Goal: Task Accomplishment & Management: Manage account settings

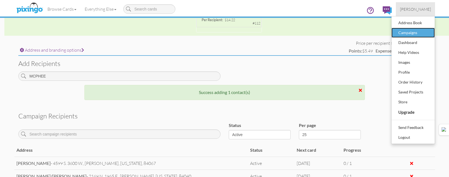
click at [407, 36] on div "Campaigns" at bounding box center [413, 33] width 32 height 8
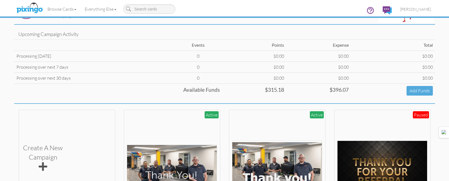
scroll to position [164, 0]
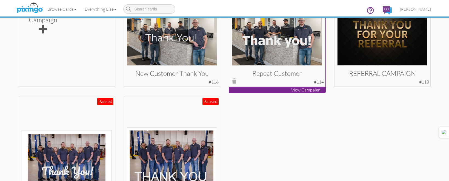
click at [294, 52] on img at bounding box center [277, 34] width 90 height 62
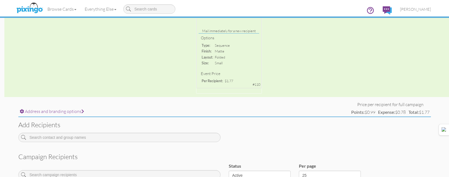
scroll to position [178, 0]
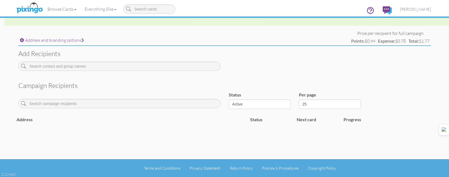
click at [201, 71] on div at bounding box center [119, 67] width 211 height 13
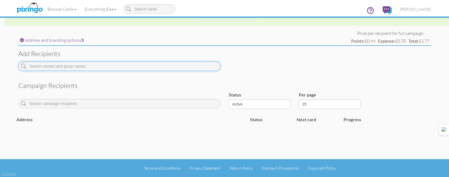
click at [203, 66] on input at bounding box center [119, 65] width 202 height 9
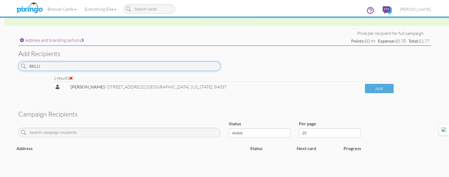
click at [201, 66] on input "BELLI" at bounding box center [119, 65] width 202 height 9
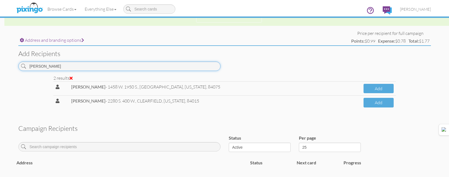
click at [199, 69] on input "PEARSON" at bounding box center [119, 65] width 202 height 9
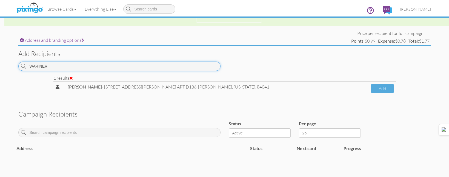
click at [198, 64] on input "WARINER" at bounding box center [119, 65] width 202 height 9
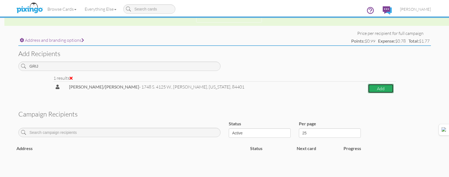
click at [368, 90] on button "Add" at bounding box center [381, 89] width 26 height 10
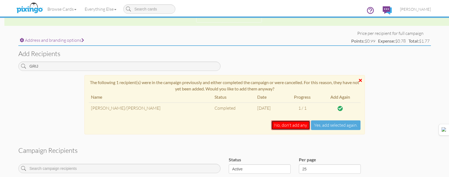
click at [288, 123] on button "No, don't add any" at bounding box center [290, 125] width 39 height 10
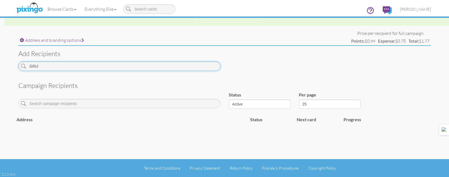
click at [188, 69] on input "GRIJ" at bounding box center [119, 65] width 202 height 9
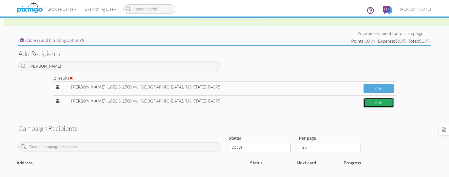
click at [365, 105] on button "Add" at bounding box center [379, 103] width 30 height 10
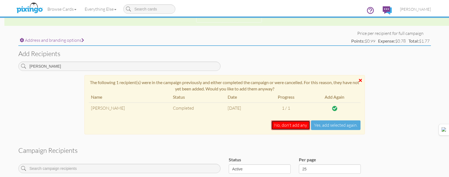
click at [295, 123] on button "No, don't add any" at bounding box center [290, 125] width 39 height 10
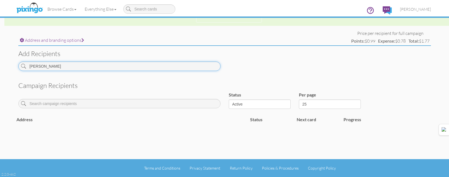
click at [206, 66] on input "EWING" at bounding box center [119, 65] width 202 height 9
click at [187, 64] on input "ROSTON" at bounding box center [119, 65] width 202 height 9
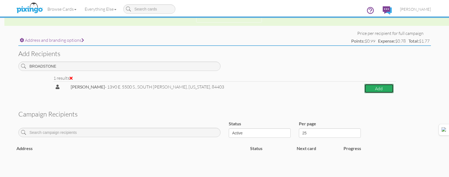
click at [378, 90] on button "Add" at bounding box center [379, 89] width 29 height 10
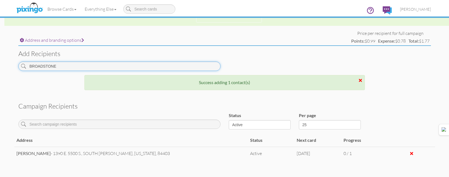
click at [177, 62] on input "BROADSTONE" at bounding box center [119, 65] width 202 height 9
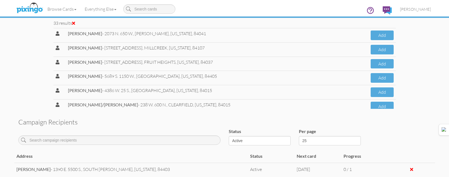
scroll to position [63, 0]
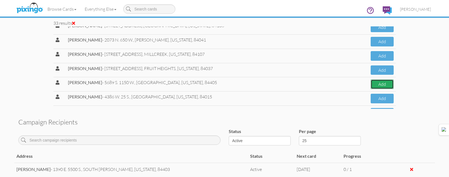
click at [371, 81] on button "Add" at bounding box center [382, 84] width 23 height 10
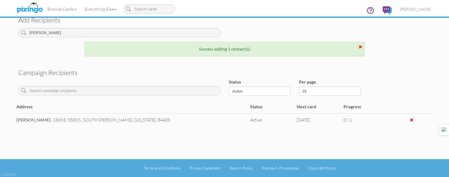
scroll to position [225, 0]
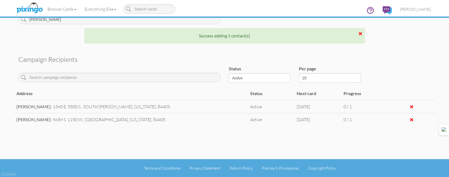
click at [83, 19] on div "Browse Cards Business Accounting Automotive Chiropractor Customer Dental Financ…" at bounding box center [224, 11] width 413 height 22
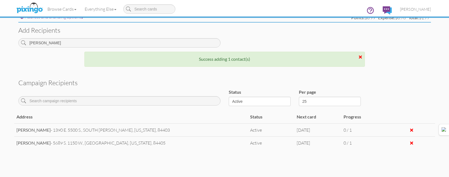
scroll to position [170, 0]
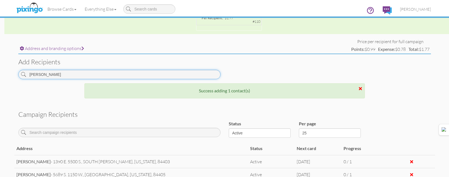
click at [86, 74] on input "SMITH" at bounding box center [119, 74] width 202 height 9
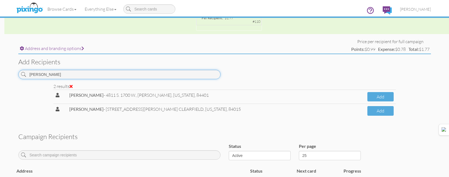
click at [188, 77] on input "WHITEHEAD" at bounding box center [119, 74] width 202 height 9
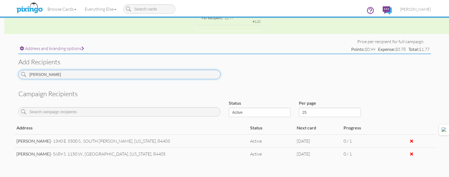
click at [167, 71] on input "[PERSON_NAME]" at bounding box center [119, 74] width 202 height 9
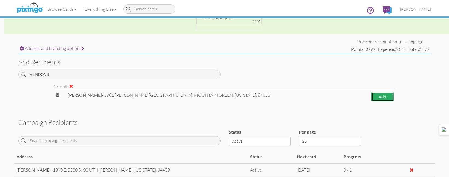
click at [372, 99] on button "Add" at bounding box center [383, 97] width 22 height 10
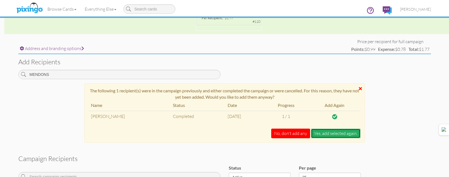
click at [337, 130] on button "Yes, add selected again." at bounding box center [336, 133] width 50 height 10
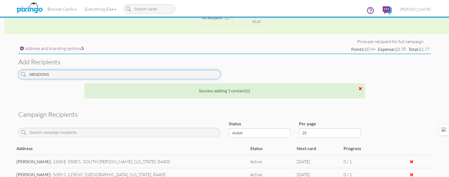
click at [177, 76] on input "MENDONS" at bounding box center [119, 74] width 202 height 9
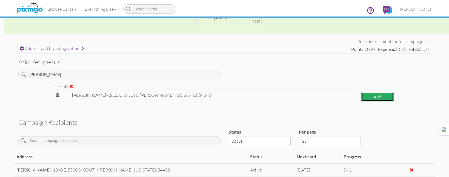
click at [385, 100] on button "Add" at bounding box center [378, 97] width 32 height 10
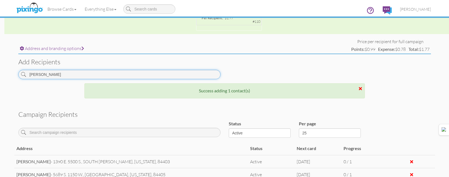
click at [206, 73] on input "SEMROW" at bounding box center [119, 74] width 202 height 9
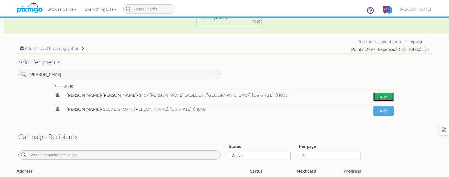
click at [388, 94] on button "Add" at bounding box center [384, 97] width 20 height 10
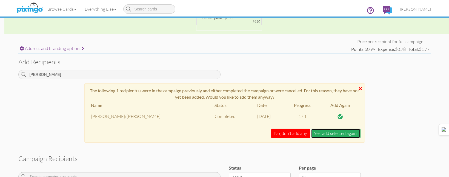
click at [341, 132] on button "Yes, add selected again." at bounding box center [336, 133] width 50 height 10
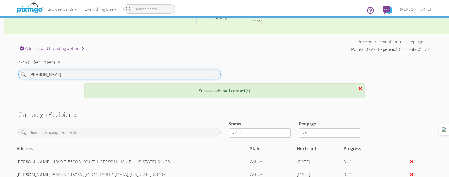
click at [133, 75] on input "MONSEN" at bounding box center [119, 74] width 202 height 9
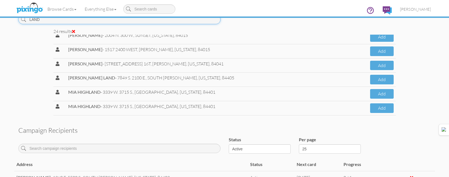
scroll to position [237, 0]
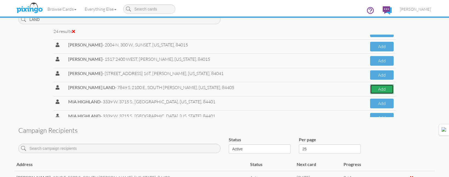
click at [376, 88] on button "Add" at bounding box center [382, 89] width 24 height 10
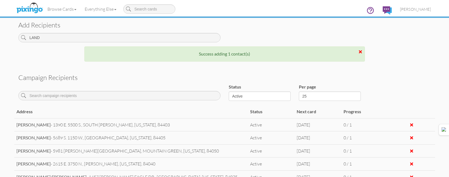
scroll to position [198, 0]
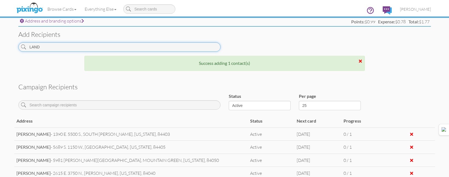
click at [147, 49] on input "LAND" at bounding box center [119, 46] width 202 height 9
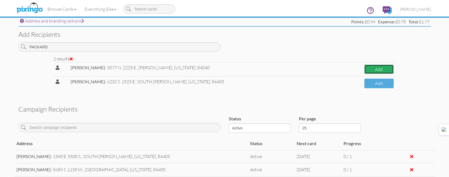
click at [368, 70] on button "Add" at bounding box center [379, 69] width 29 height 10
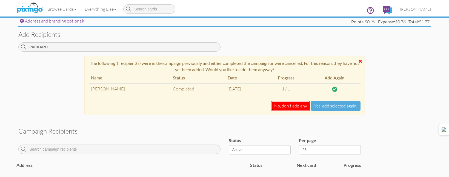
click at [302, 104] on button "No, don't add any" at bounding box center [290, 106] width 39 height 10
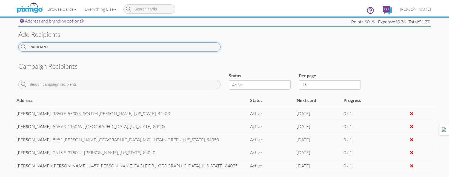
click at [207, 45] on input "PACKARD" at bounding box center [119, 46] width 202 height 9
click at [194, 46] on input "PACKARD" at bounding box center [119, 46] width 202 height 9
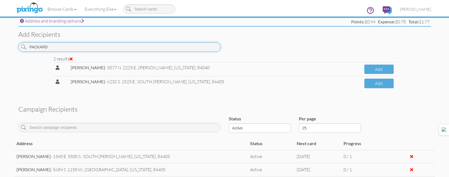
click at [194, 46] on input "PACKARD" at bounding box center [119, 46] width 202 height 9
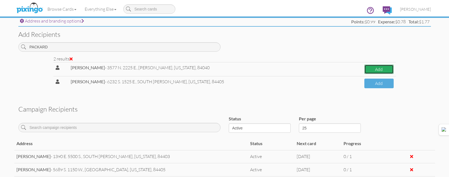
click at [382, 71] on button "Add" at bounding box center [379, 69] width 29 height 10
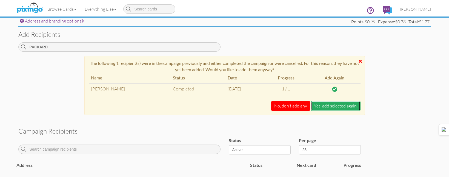
click at [351, 105] on button "Yes, add selected again." at bounding box center [336, 106] width 50 height 10
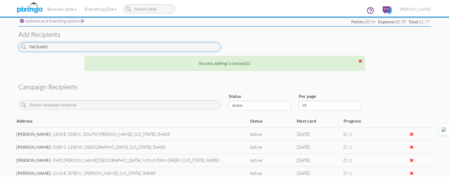
click at [178, 47] on input "PACKARD" at bounding box center [119, 46] width 202 height 9
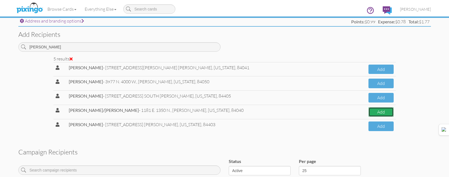
click at [379, 115] on button "Add" at bounding box center [381, 112] width 25 height 10
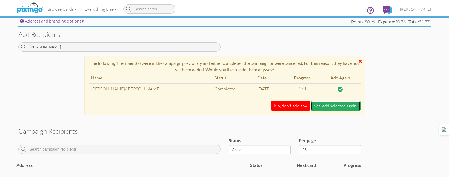
click at [343, 102] on button "Yes, add selected again." at bounding box center [336, 106] width 50 height 10
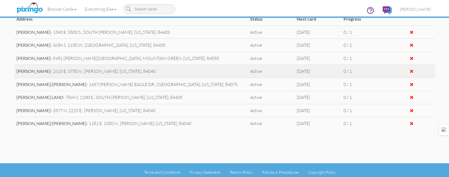
scroll to position [303, 0]
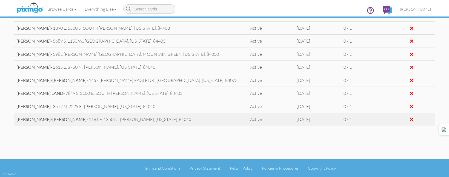
click at [410, 119] on div at bounding box center [411, 119] width 3 height 4
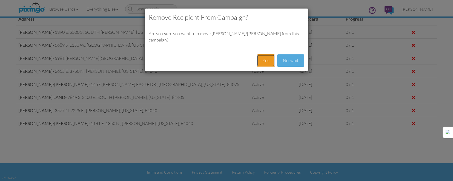
click at [268, 59] on button "Yes" at bounding box center [266, 60] width 18 height 12
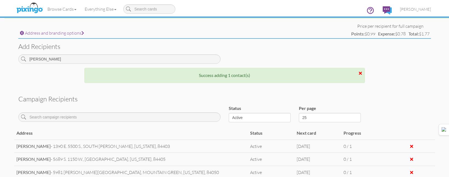
scroll to position [181, 0]
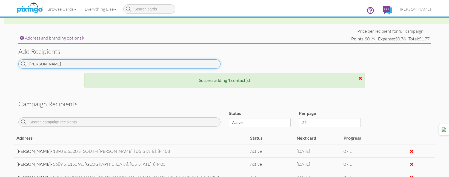
click at [180, 64] on input "MYERS" at bounding box center [119, 63] width 202 height 9
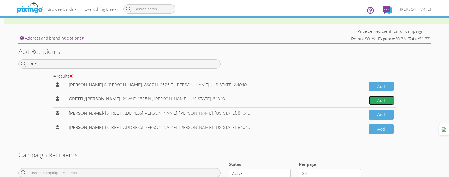
click at [369, 99] on button "Add" at bounding box center [381, 100] width 25 height 10
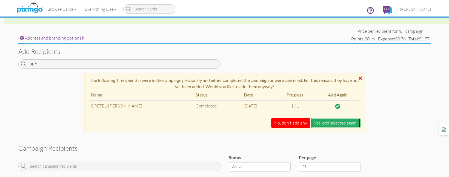
click at [341, 124] on button "Yes, add selected again." at bounding box center [336, 123] width 50 height 10
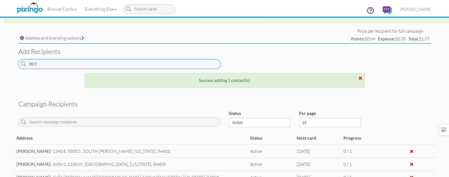
click at [207, 59] on input "BEY" at bounding box center [119, 63] width 202 height 9
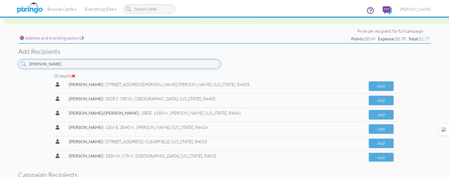
scroll to position [0, 0]
click at [163, 66] on input "JENSEN" at bounding box center [119, 63] width 202 height 9
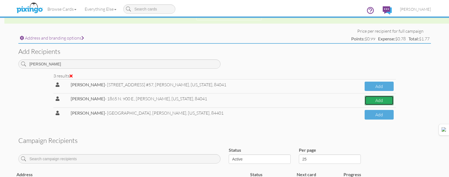
click at [369, 99] on button "Add" at bounding box center [379, 100] width 29 height 10
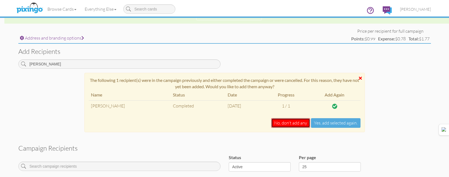
drag, startPoint x: 291, startPoint y: 126, endPoint x: 286, endPoint y: 124, distance: 4.9
click at [290, 126] on button "No, don't add any" at bounding box center [290, 123] width 39 height 10
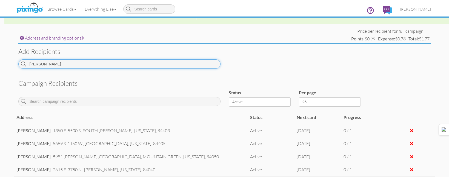
click at [175, 66] on input "MORALES" at bounding box center [119, 63] width 202 height 9
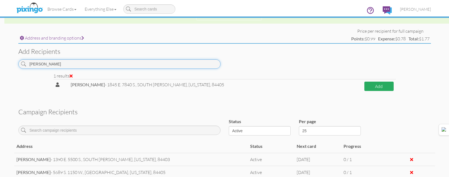
type input "PATSIS"
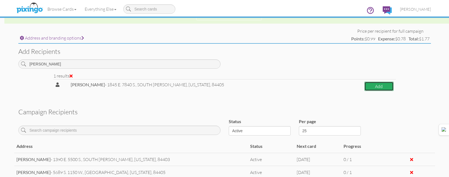
click at [365, 86] on button "Add" at bounding box center [379, 86] width 29 height 10
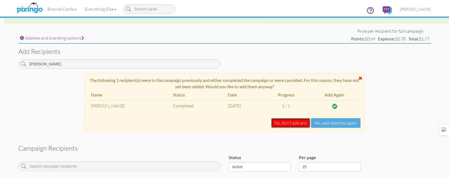
click at [302, 122] on button "No, don't add any" at bounding box center [290, 123] width 39 height 10
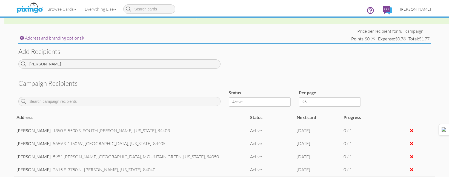
click at [430, 10] on span "[PERSON_NAME]" at bounding box center [415, 9] width 31 height 5
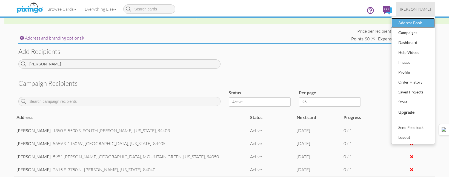
click at [418, 24] on div "Address Book" at bounding box center [413, 23] width 32 height 8
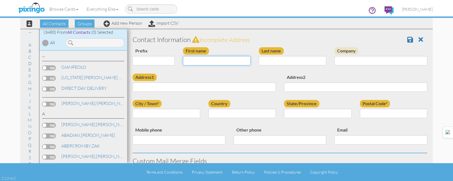
click at [209, 57] on input "First name" at bounding box center [217, 60] width 68 height 9
type input "[PERSON_NAME]"
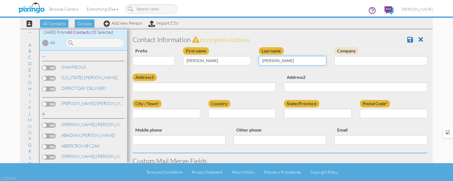
type input "JENSEN"
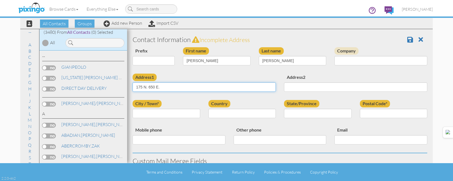
type input "175 N. 650 E."
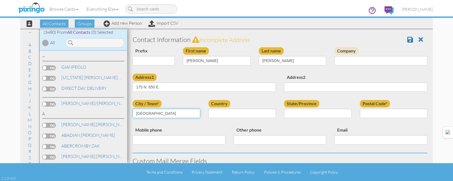
type input "KAYSVILLE"
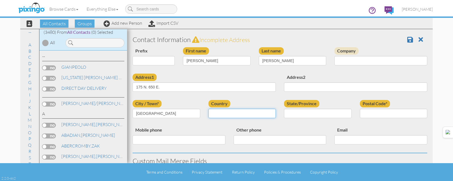
select select "object:24503"
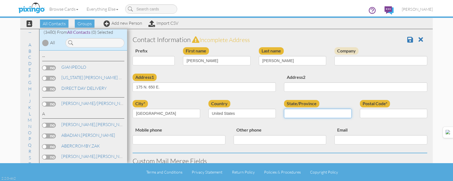
select select "object:24802"
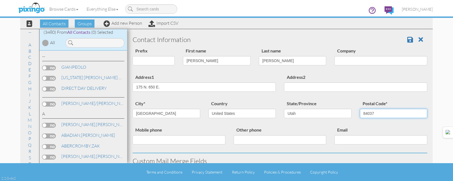
type input "84037"
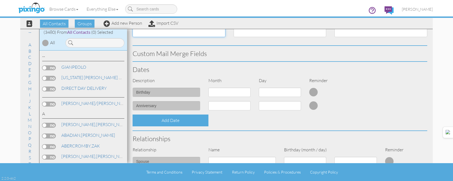
scroll to position [220, 0]
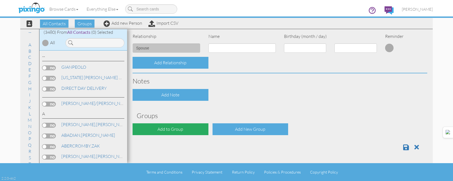
click at [173, 133] on div "Add to Group" at bounding box center [171, 129] width 76 height 12
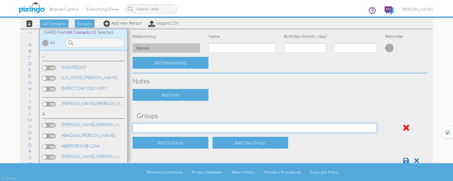
drag, startPoint x: 179, startPoint y: 125, endPoint x: 179, endPoint y: 128, distance: 3.0
click at [179, 125] on select "[DATE] [DATE] [DATE] [DATE] [DATE] [DATE] [DATE] [DATE] [DATE] [DATE] [DATE] [D…" at bounding box center [255, 127] width 245 height 9
click at [179, 128] on select "[DATE] [DATE] [DATE] [DATE] [DATE] [DATE] [DATE] [DATE] [DATE] [DATE] [DATE] [D…" at bounding box center [255, 127] width 245 height 9
select select "object:24851"
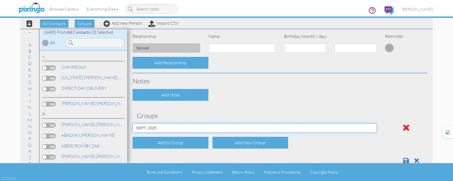
click at [133, 123] on select "[DATE] [DATE] [DATE] [DATE] [DATE] [DATE] [DATE] [DATE] [DATE] [DATE] [DATE] [D…" at bounding box center [255, 127] width 245 height 9
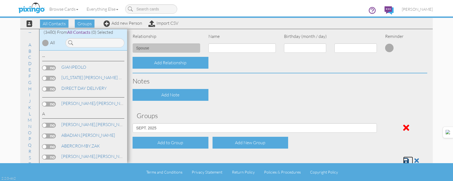
scroll to position [222, 0]
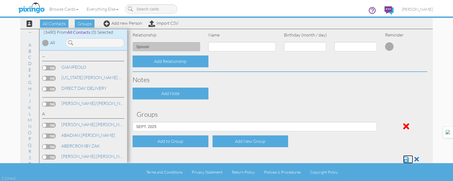
click at [404, 158] on span at bounding box center [407, 159] width 6 height 7
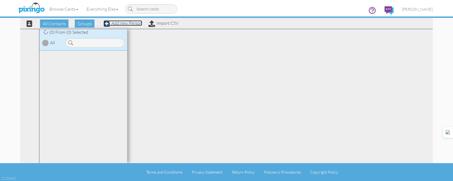
click at [121, 24] on link "Add new Person" at bounding box center [123, 22] width 39 height 5
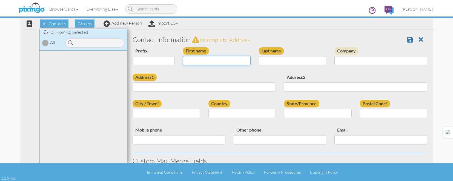
click at [203, 62] on input "First name" at bounding box center [217, 60] width 68 height 9
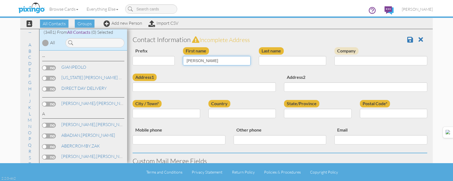
type input "[PERSON_NAME]"
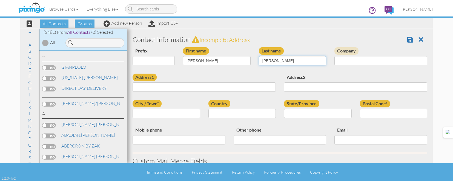
type input "[PERSON_NAME]"
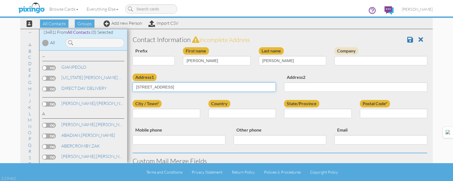
type input "[STREET_ADDRESS]"
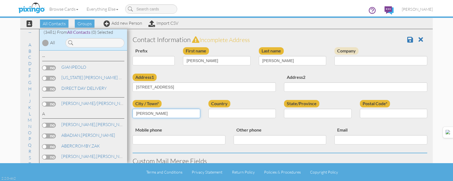
type input "[PERSON_NAME]"
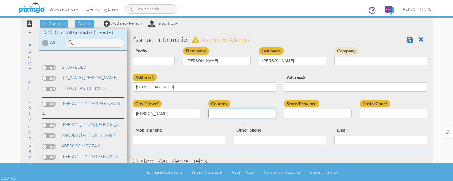
select select "object:180"
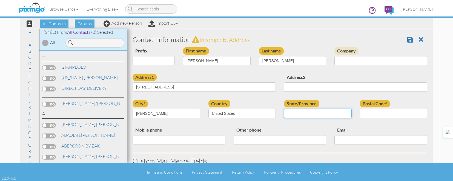
select select "object:11083"
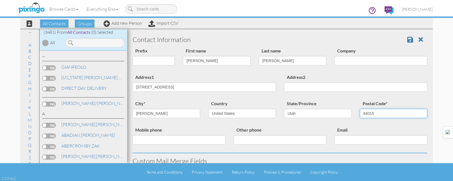
type input "84015"
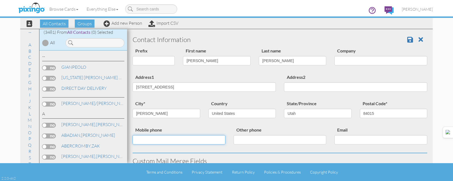
scroll to position [220, 0]
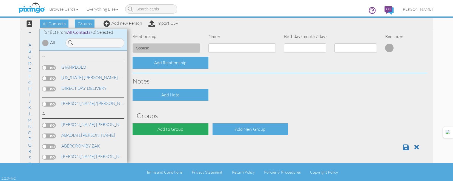
click at [197, 134] on div "Add to Group" at bounding box center [171, 129] width 76 height 12
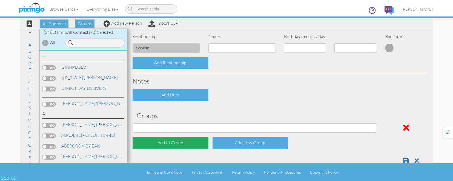
click at [197, 132] on div "APRIL 2022 APRIL 2023 APRIL 2024 APRIL 2025 AUG 2023 AUG 2024 AUG 2025 AUGUST 2…" at bounding box center [255, 129] width 253 height 13
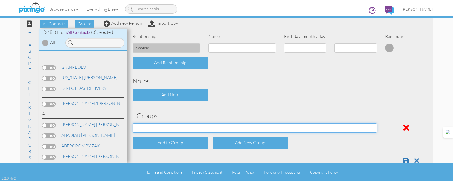
click at [197, 127] on select "APRIL 2022 APRIL 2023 APRIL 2024 APRIL 2025 AUG 2023 AUG 2024 AUG 2025 AUGUST 2…" at bounding box center [255, 127] width 245 height 9
select select "object:11142"
click at [133, 123] on select "APRIL 2022 APRIL 2023 APRIL 2024 APRIL 2025 AUG 2023 AUG 2024 AUG 2025 AUGUST 2…" at bounding box center [255, 127] width 245 height 9
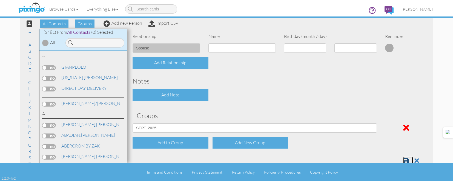
scroll to position [222, 0]
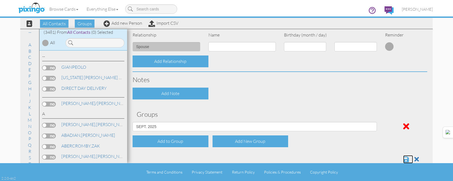
click at [404, 160] on span at bounding box center [407, 159] width 6 height 7
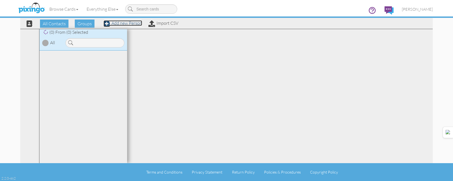
click at [133, 24] on link "Add new Person" at bounding box center [123, 22] width 39 height 5
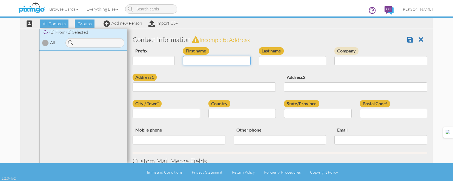
click at [196, 60] on input "First name" at bounding box center [217, 60] width 68 height 9
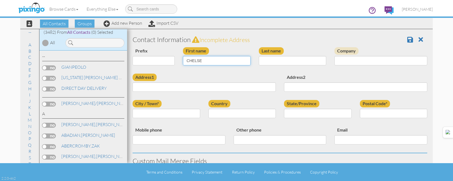
type input "CHELSEA"
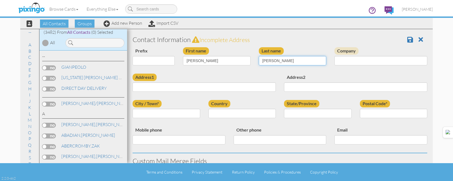
type input "ROSTON"
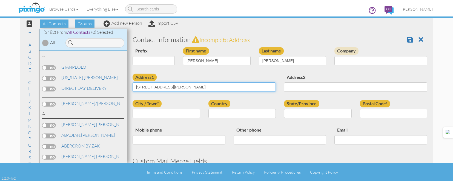
type input "1273 SONYA LANE"
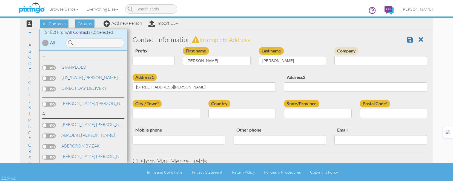
click at [214, 55] on div "First name CHELSEA" at bounding box center [217, 58] width 76 height 22
click at [215, 59] on input "CHELSEA" at bounding box center [217, 60] width 68 height 9
type input "[PERSON_NAME]"
type input "WARINER"
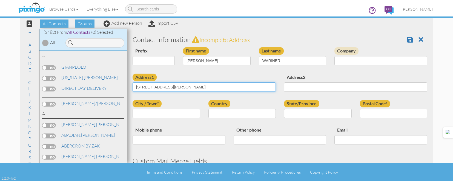
type input "2111 N. HILL FIELD RD."
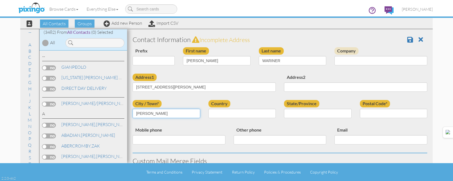
type input "LAYTON"
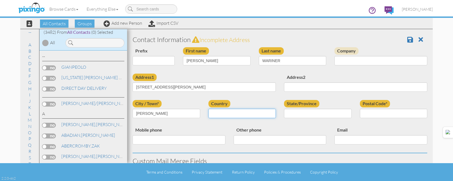
select select "object:180"
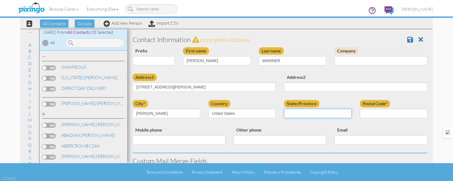
select select "object:11086"
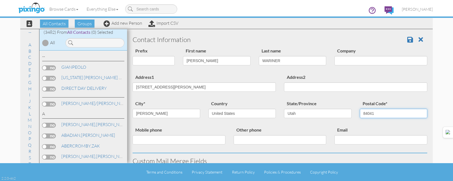
type input "84041"
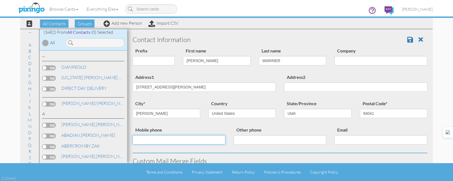
scroll to position [220, 0]
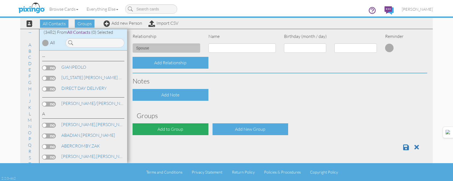
click at [195, 124] on div "Add to Group" at bounding box center [171, 129] width 76 height 12
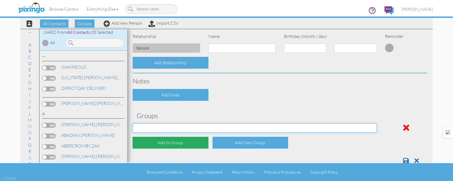
click at [195, 124] on select "APRIL 2022 APRIL 2023 APRIL 2024 APRIL 2025 AUG 2023 AUG 2024 AUG 2025 AUGUST 2…" at bounding box center [255, 127] width 245 height 9
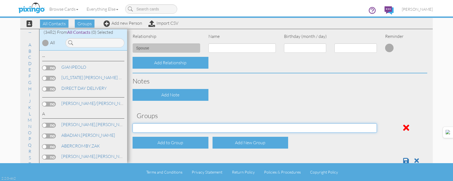
select select "object:11145"
click at [133, 123] on select "APRIL 2022 APRIL 2023 APRIL 2024 APRIL 2025 AUG 2023 AUG 2024 AUG 2025 AUGUST 2…" at bounding box center [255, 127] width 245 height 9
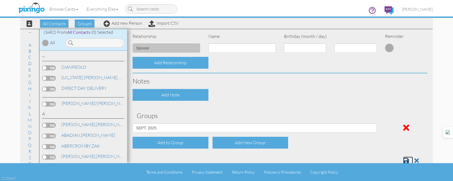
scroll to position [222, 0]
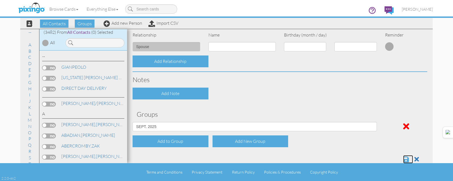
click at [404, 157] on span at bounding box center [407, 159] width 6 height 7
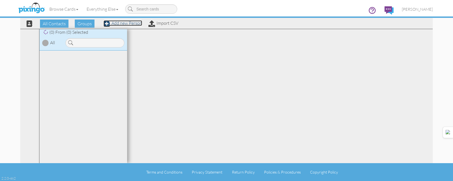
click at [131, 23] on link "Add new Person" at bounding box center [123, 22] width 39 height 5
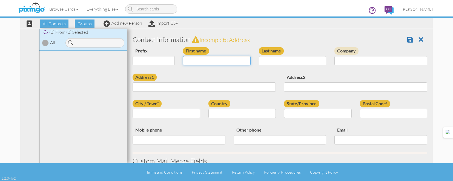
click at [208, 58] on input "First name" at bounding box center [217, 60] width 68 height 9
type input "MADISON"
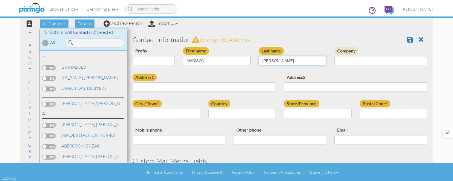
type input "PEARSON"
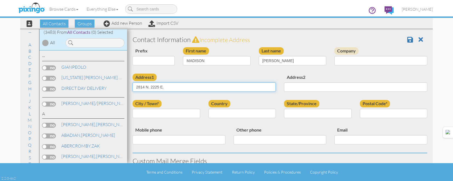
type input "2814 N. 2225 E."
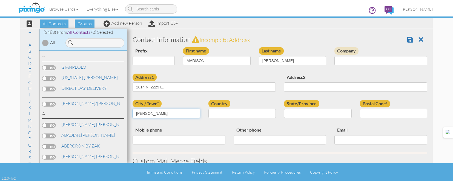
type input "LAYTON"
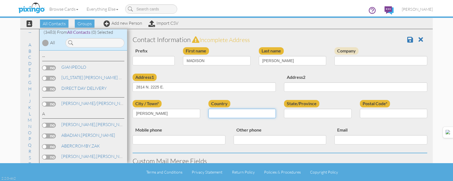
select select "object:180"
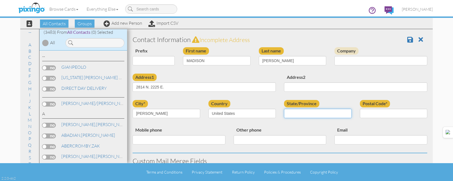
select select "object:11089"
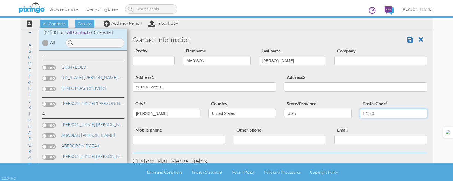
type input "84040"
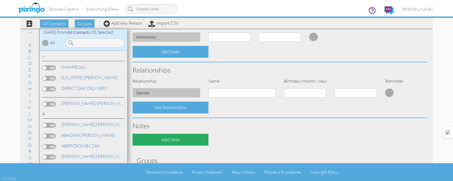
scroll to position [220, 0]
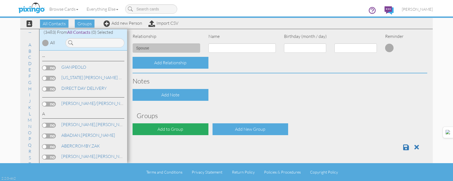
click at [183, 128] on div "Add to Group" at bounding box center [171, 129] width 76 height 12
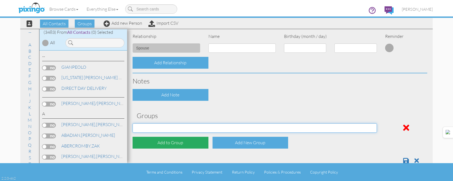
click at [183, 128] on select "[DATE] [DATE] [DATE] [DATE] [DATE] [DATE] [DATE] [DATE] [DATE] [DATE] [DATE] [D…" at bounding box center [255, 127] width 245 height 9
select select "object:11148"
click at [133, 123] on select "[DATE] [DATE] [DATE] [DATE] [DATE] [DATE] [DATE] [DATE] [DATE] [DATE] [DATE] [D…" at bounding box center [255, 127] width 245 height 9
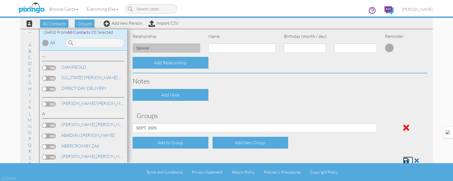
scroll to position [222, 0]
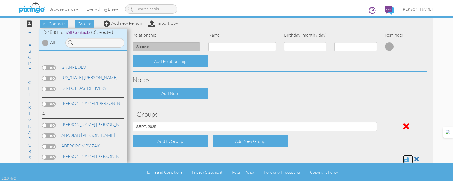
click at [404, 161] on span at bounding box center [407, 159] width 6 height 7
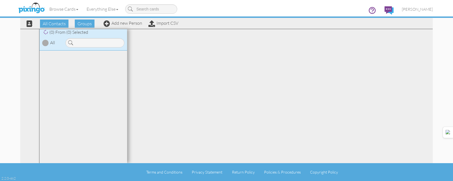
click at [121, 26] on div "All Contacts Groups Add new Person Import CSV" at bounding box center [100, 24] width 159 height 10
drag, startPoint x: 122, startPoint y: 24, endPoint x: 229, endPoint y: 69, distance: 115.5
click at [122, 24] on link "Add new Person" at bounding box center [123, 22] width 39 height 5
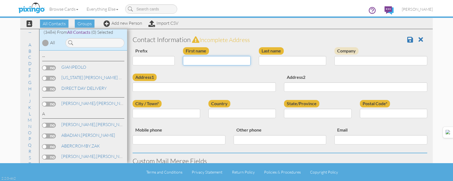
click at [205, 57] on input "First name" at bounding box center [217, 60] width 68 height 9
type input "[PERSON_NAME]"
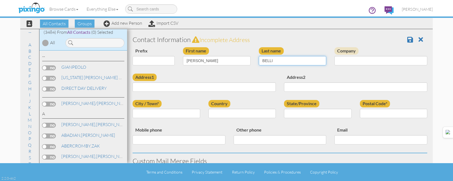
type input "BELLI"
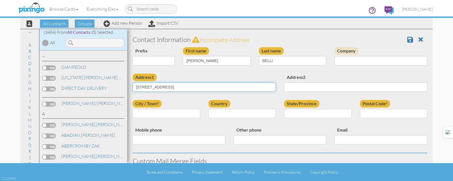
type input "[STREET_ADDRESS]"
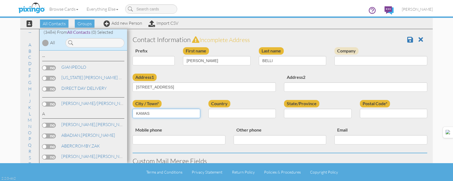
type input "KAMAS"
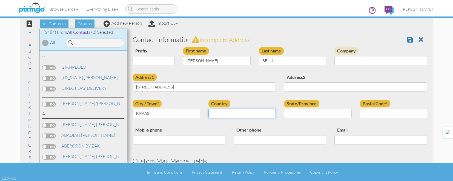
select select "object:10793"
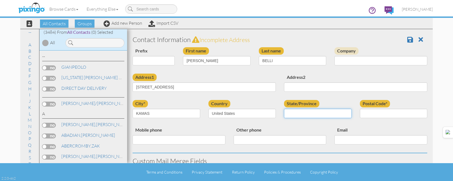
select select "object:11092"
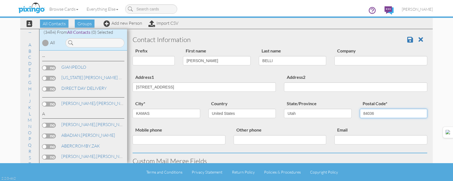
type input "84036"
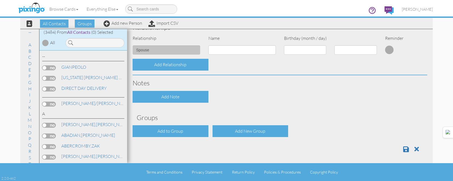
scroll to position [220, 0]
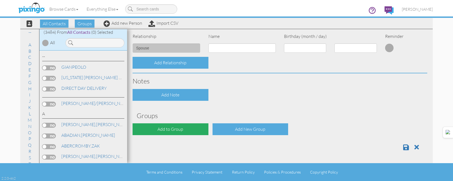
click at [193, 125] on div "Add to Group" at bounding box center [171, 129] width 76 height 12
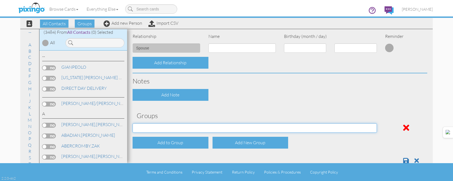
click at [194, 126] on select "APRIL 2022 APRIL 2023 APRIL 2024 APRIL 2025 AUG 2023 AUG 2024 AUG 2025 AUGUST 2…" at bounding box center [255, 127] width 245 height 9
select select "object:11151"
click at [133, 123] on select "APRIL 2022 APRIL 2023 APRIL 2024 APRIL 2025 AUG 2023 AUG 2024 AUG 2025 AUGUST 2…" at bounding box center [255, 127] width 245 height 9
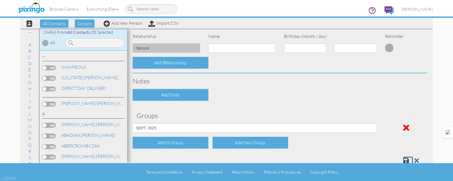
scroll to position [222, 0]
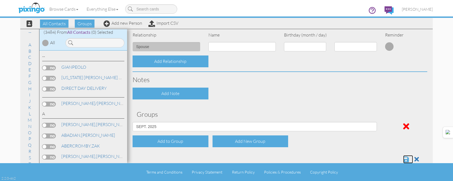
click at [404, 159] on span at bounding box center [407, 159] width 6 height 7
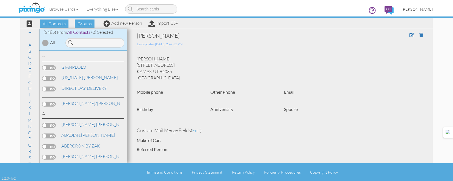
click at [433, 9] on span "[PERSON_NAME]" at bounding box center [417, 9] width 31 height 5
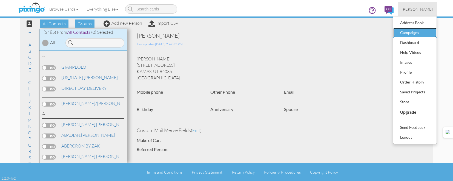
click at [411, 32] on div "Campaigns" at bounding box center [415, 33] width 32 height 8
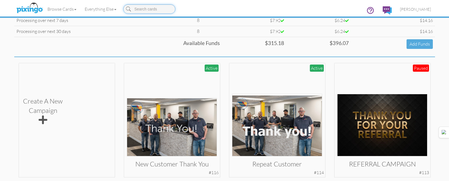
scroll to position [137, 0]
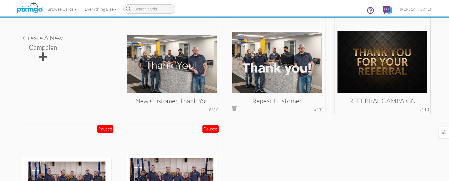
click at [278, 72] on img at bounding box center [277, 62] width 90 height 62
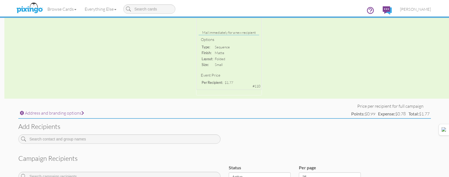
scroll to position [164, 0]
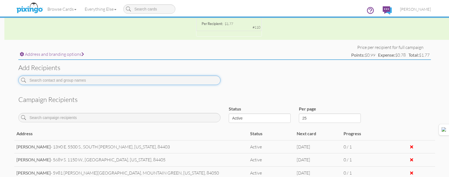
click at [94, 81] on input at bounding box center [119, 79] width 202 height 9
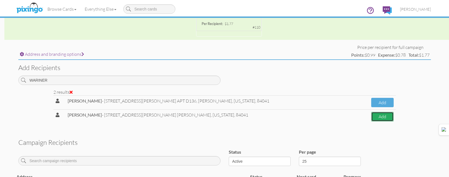
click at [379, 117] on button "Add" at bounding box center [382, 117] width 22 height 10
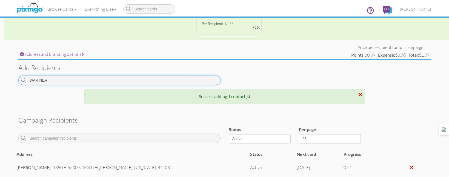
click at [202, 83] on input "WARINER" at bounding box center [119, 79] width 202 height 9
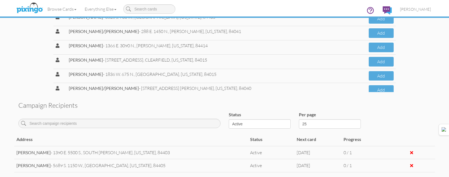
scroll to position [80, 0]
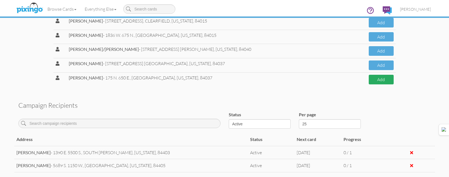
type input "[PERSON_NAME]"
click at [378, 78] on button "Add" at bounding box center [381, 80] width 25 height 10
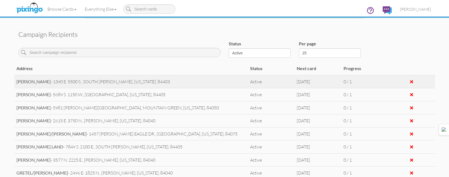
scroll to position [168, 0]
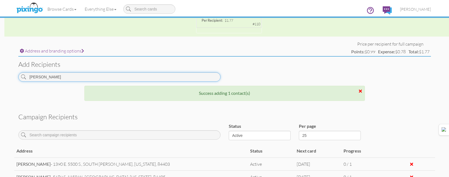
click at [163, 78] on input "[PERSON_NAME]" at bounding box center [119, 76] width 202 height 9
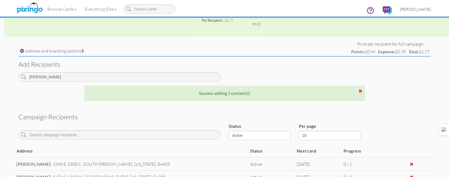
click at [415, 10] on span "[PERSON_NAME]" at bounding box center [415, 9] width 31 height 5
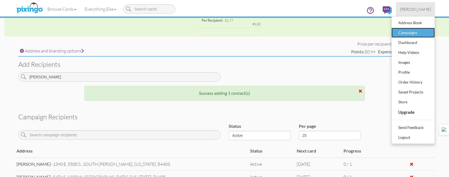
click at [411, 32] on div "Campaigns" at bounding box center [413, 33] width 32 height 8
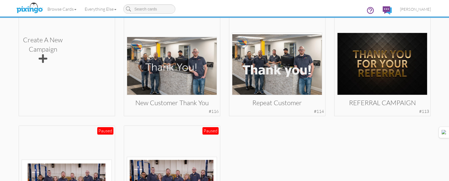
scroll to position [137, 0]
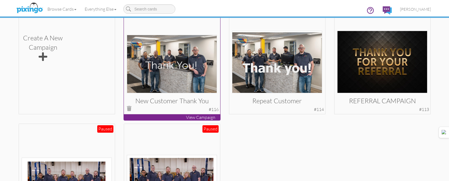
click at [167, 73] on img at bounding box center [172, 64] width 90 height 58
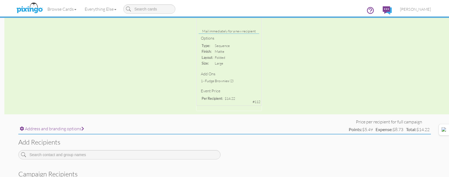
scroll to position [186, 0]
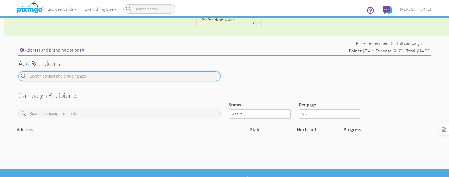
click at [154, 80] on input at bounding box center [119, 75] width 202 height 9
drag, startPoint x: 154, startPoint y: 80, endPoint x: 155, endPoint y: 83, distance: 2.8
click at [154, 80] on input at bounding box center [119, 75] width 202 height 9
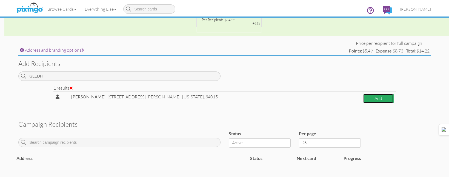
click at [368, 96] on button "Add" at bounding box center [378, 98] width 31 height 10
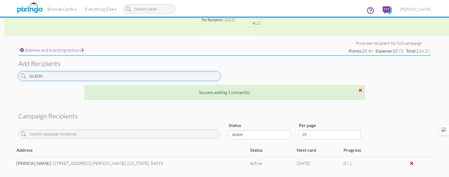
click at [180, 76] on input "GLEDH" at bounding box center [119, 75] width 202 height 9
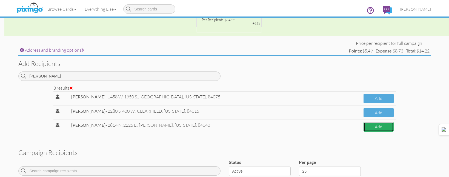
click at [386, 127] on button "Add" at bounding box center [379, 127] width 30 height 10
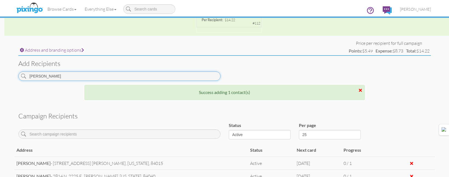
click at [178, 74] on input "[PERSON_NAME]" at bounding box center [119, 75] width 202 height 9
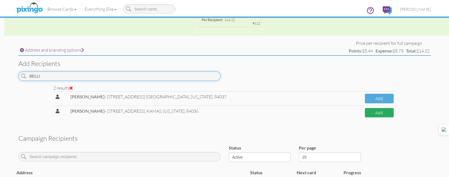
type input "BELLI"
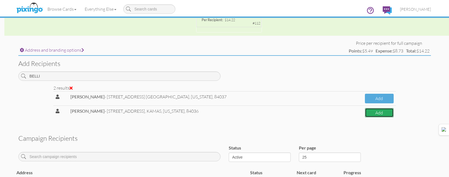
click at [380, 114] on button "Add" at bounding box center [379, 113] width 29 height 10
